Goal: Find specific page/section: Find specific page/section

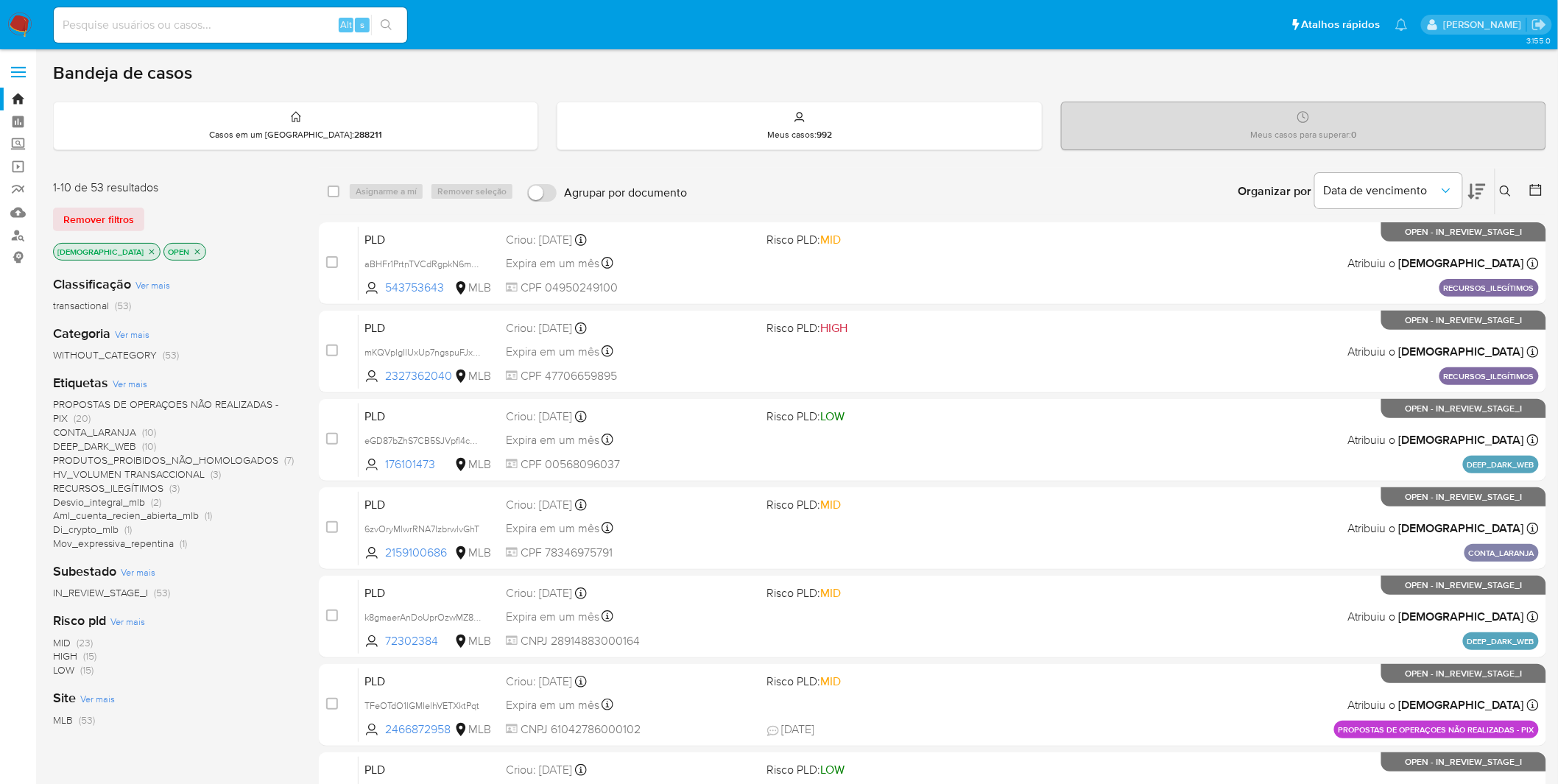
click at [148, 250] on icon "close-filter" at bounding box center [152, 251] width 8 height 8
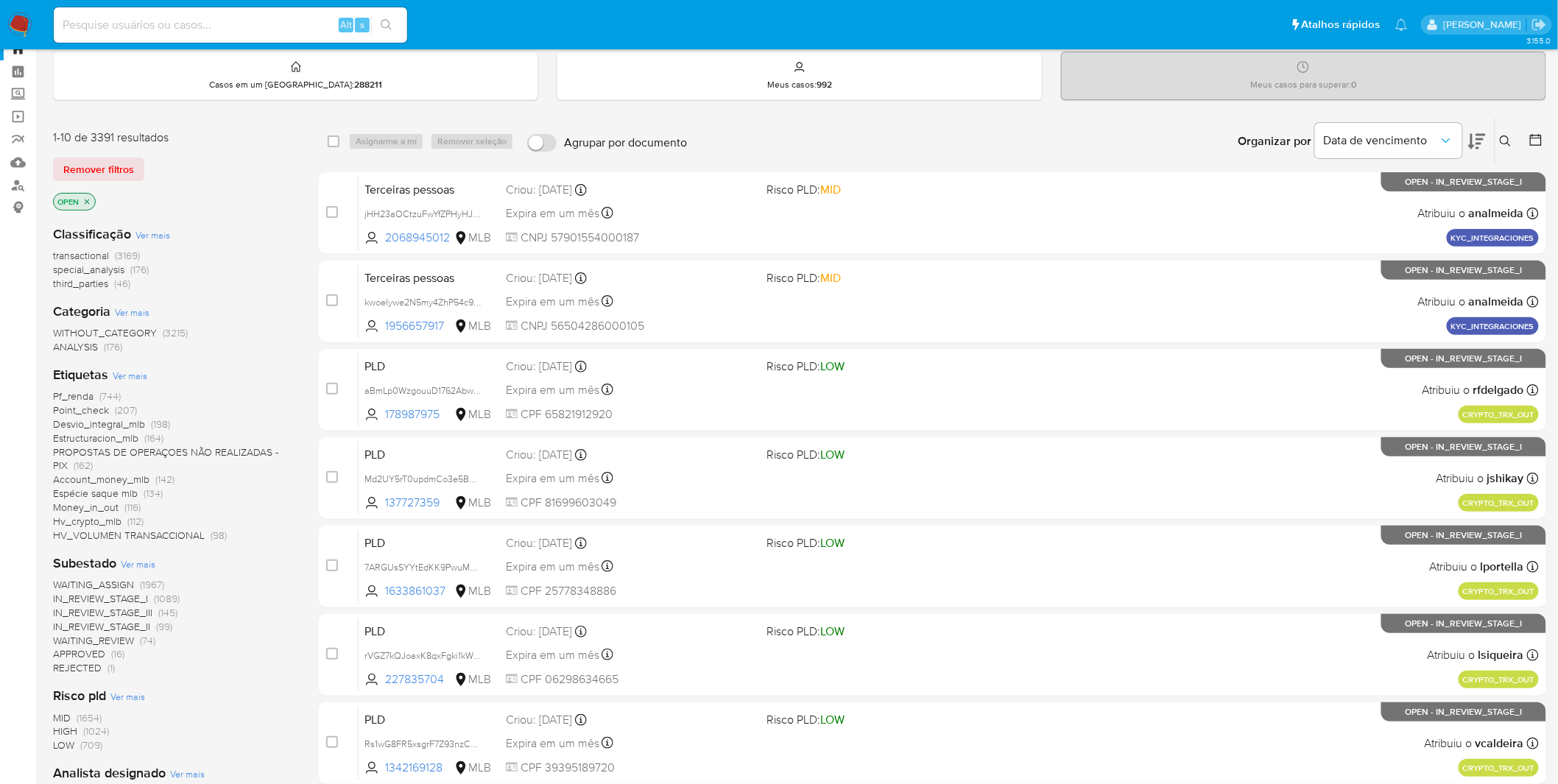
scroll to position [245, 0]
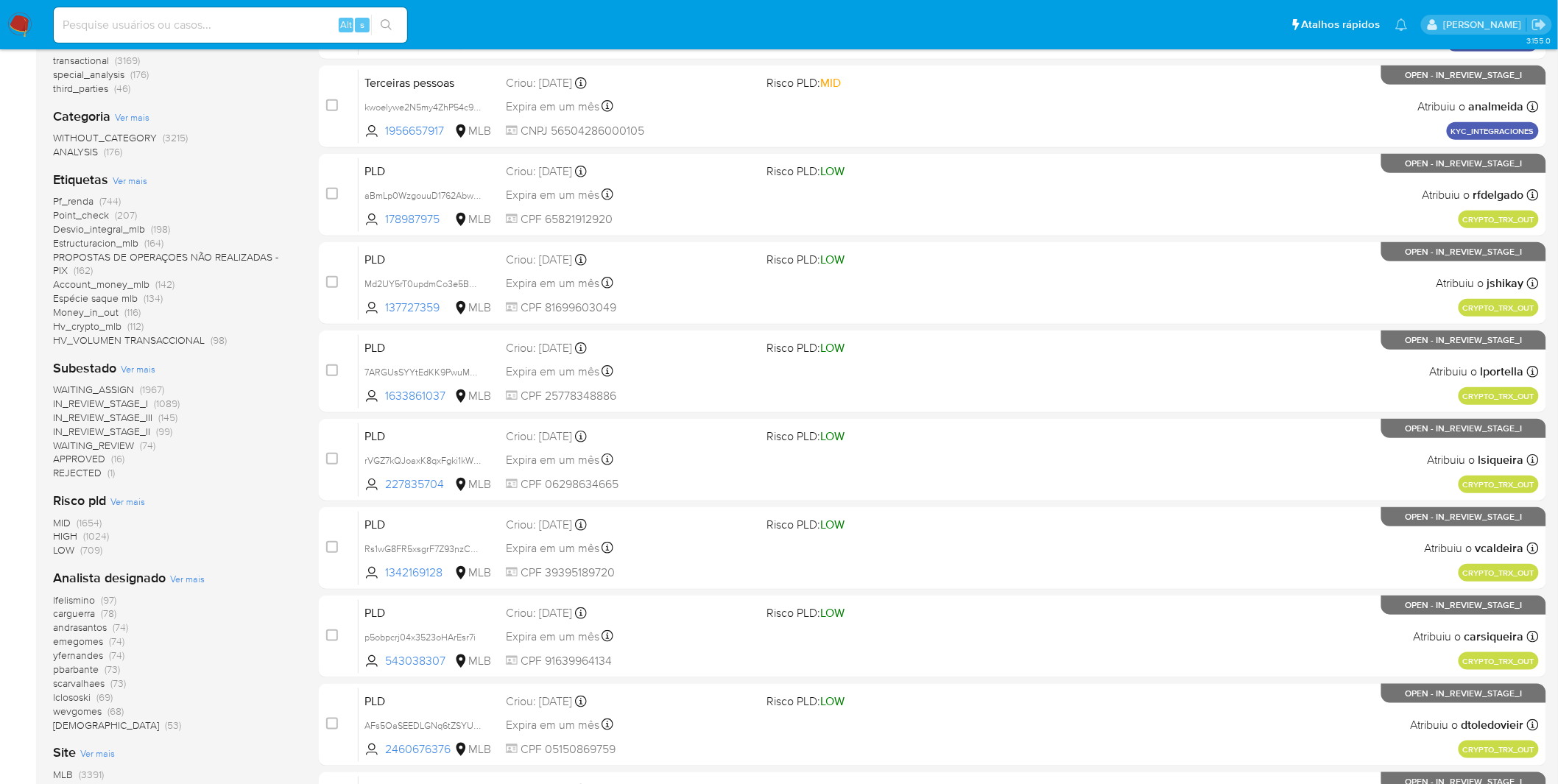
click at [98, 515] on span "yfernandes" at bounding box center [78, 655] width 50 height 14
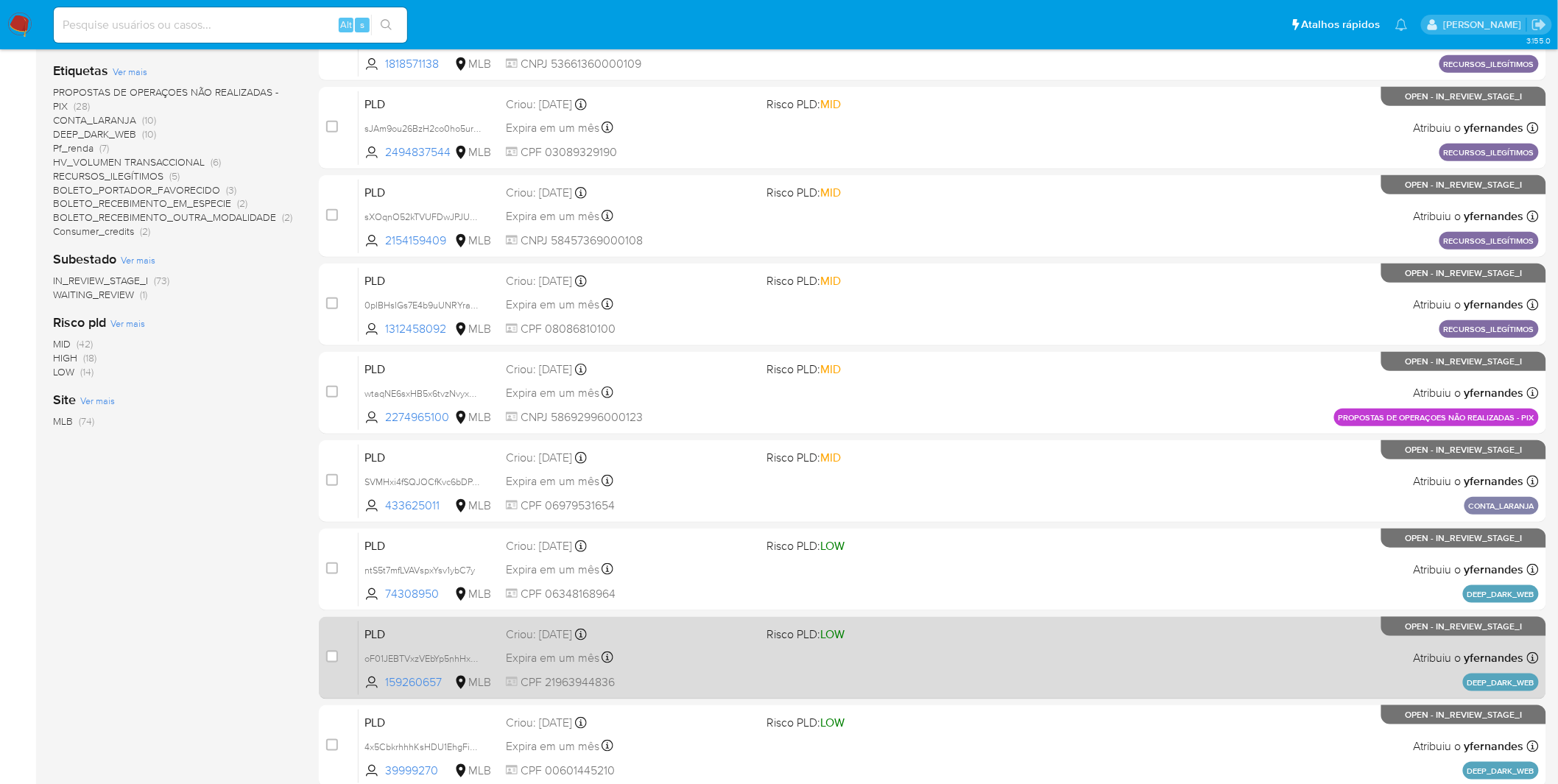
scroll to position [377, 0]
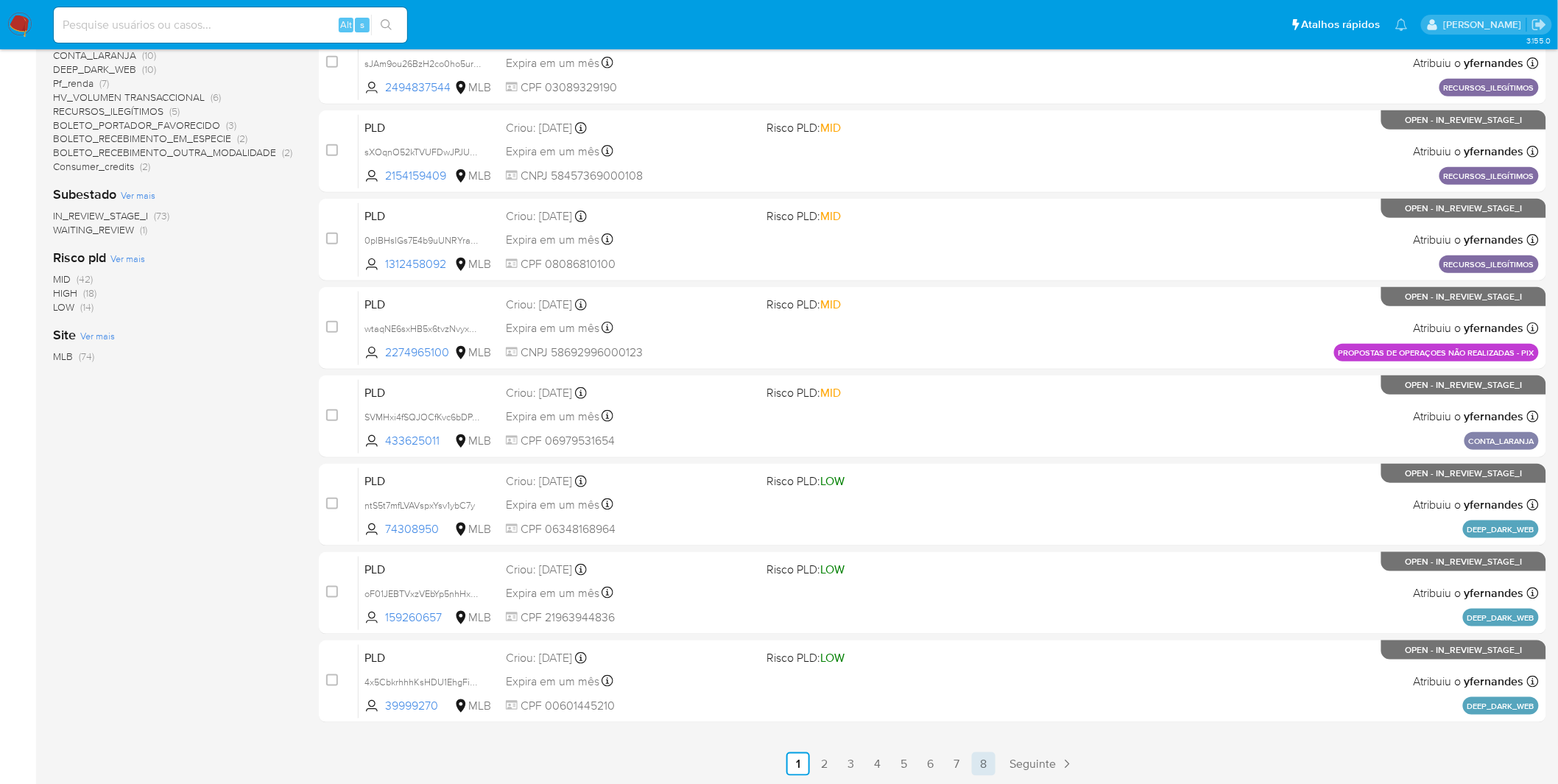
click at [992, 515] on link "8" at bounding box center [984, 765] width 24 height 24
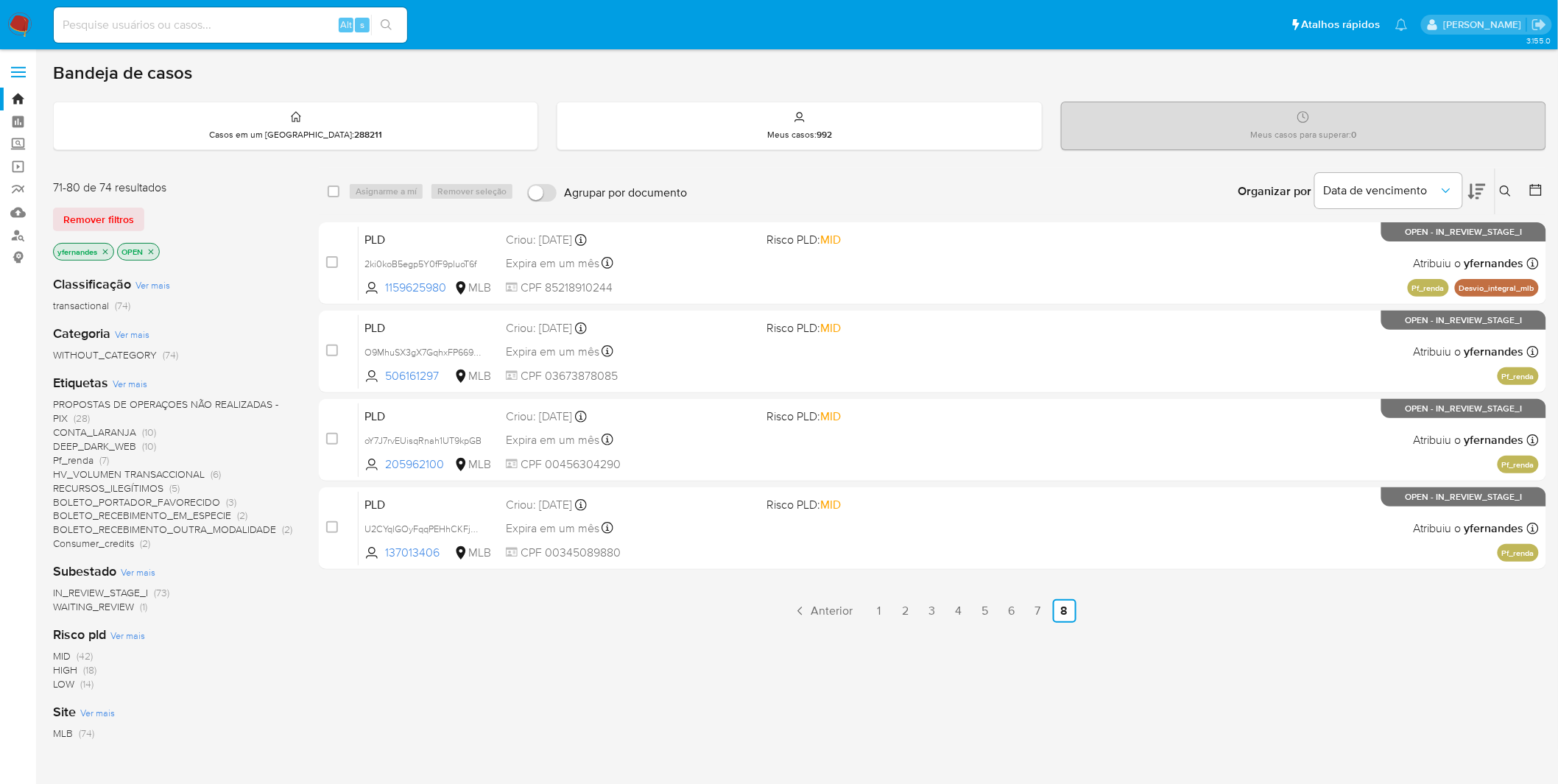
click at [24, 13] on img at bounding box center [20, 25] width 25 height 25
